Goal: Information Seeking & Learning: Learn about a topic

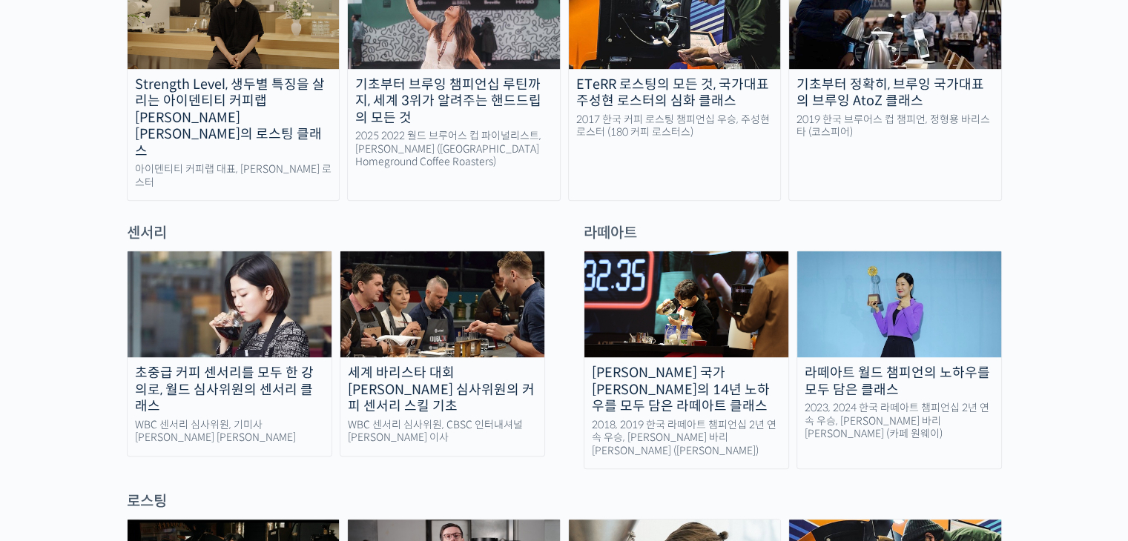
scroll to position [888, 0]
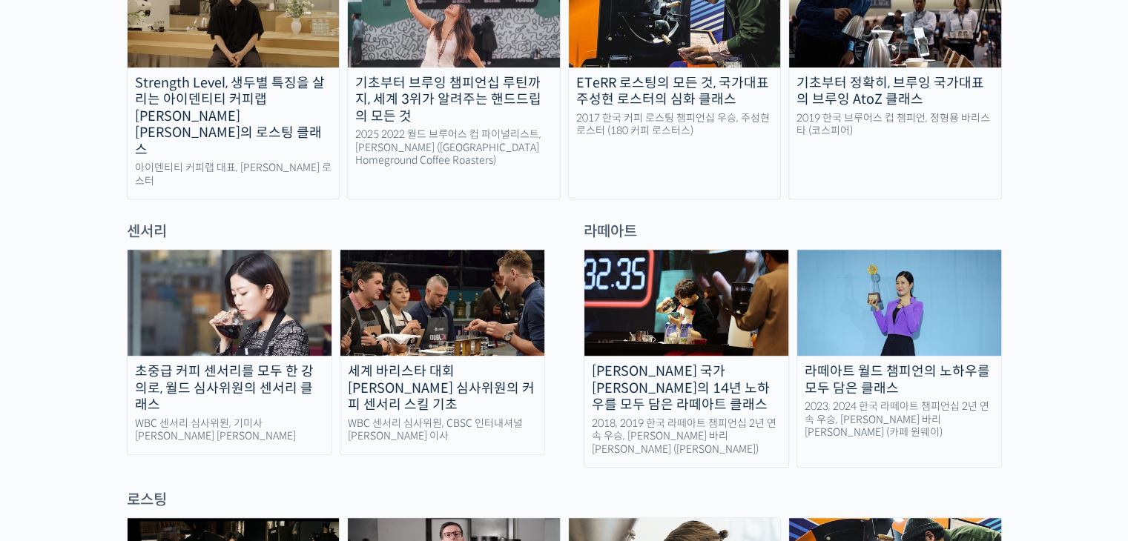
click at [240, 268] on img at bounding box center [230, 303] width 204 height 106
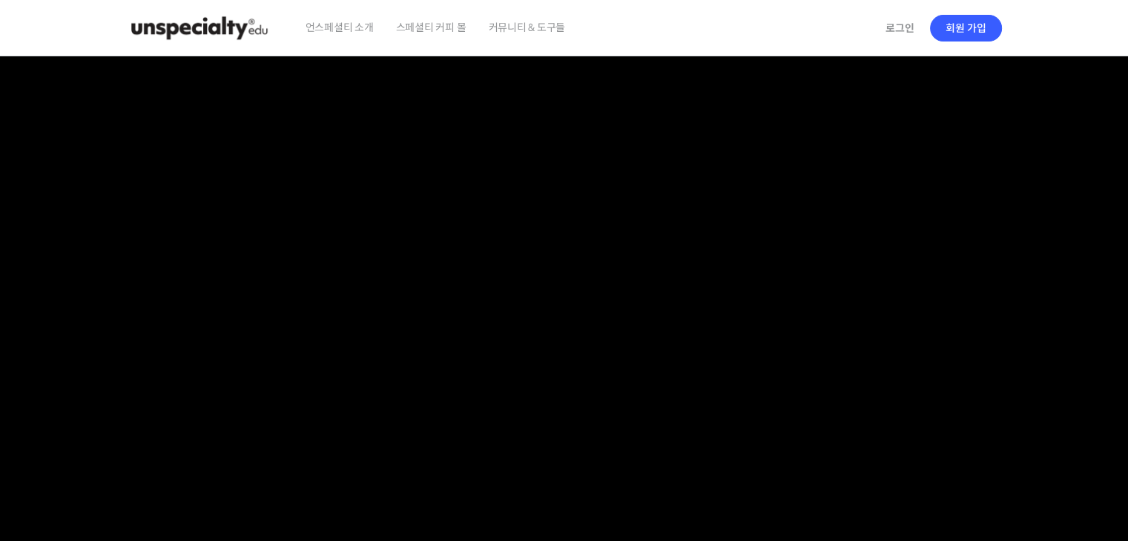
checkbox input "true"
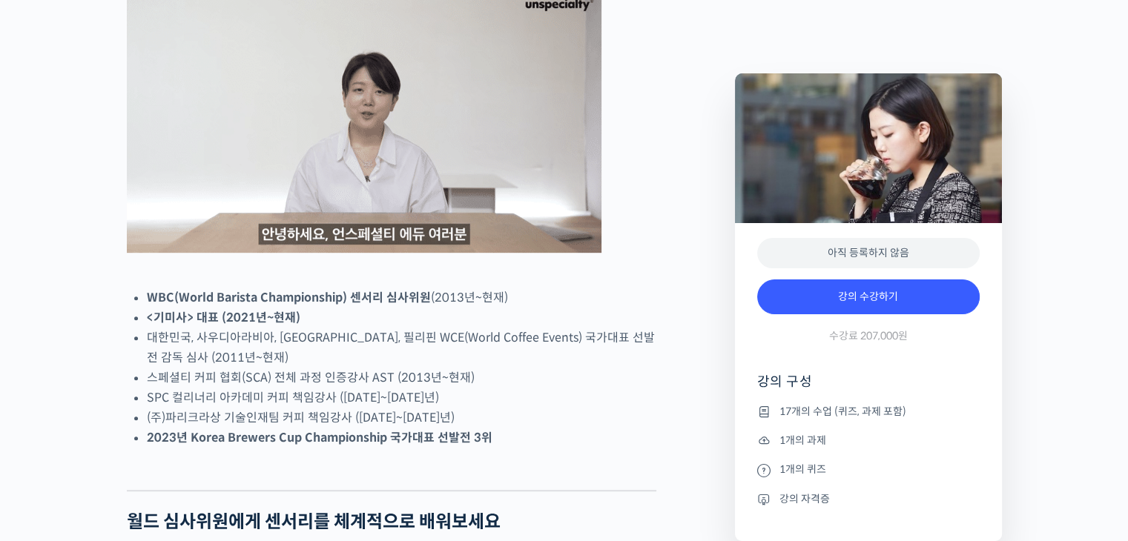
scroll to position [667, 0]
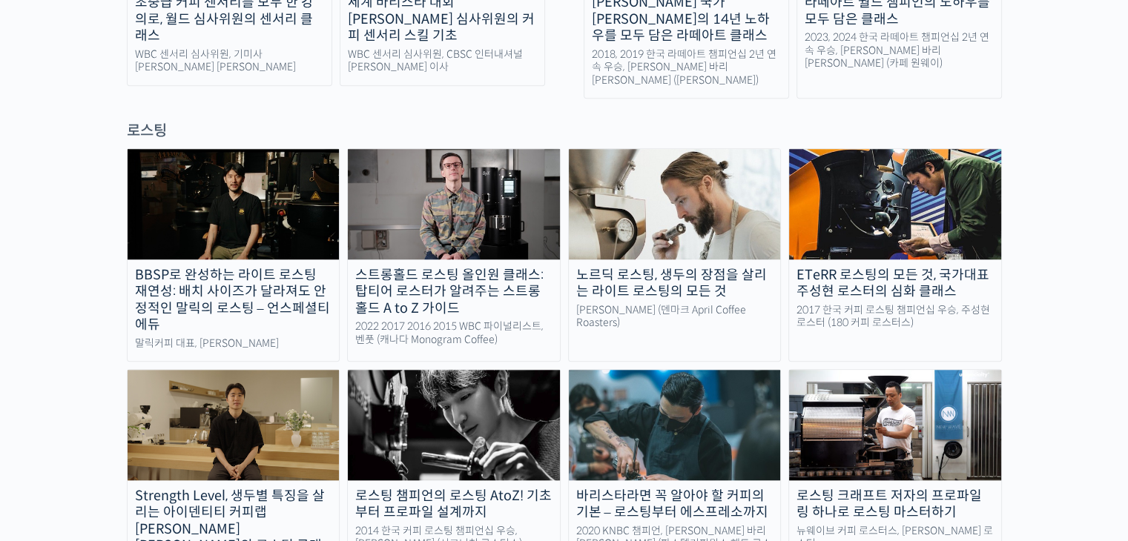
scroll to position [1259, 0]
